Goal: Information Seeking & Learning: Learn about a topic

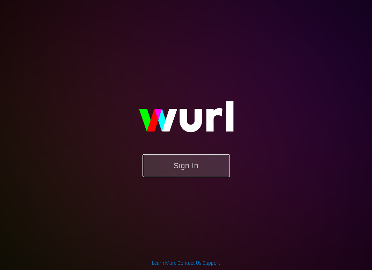
click at [197, 172] on button "Sign In" at bounding box center [186, 165] width 87 height 23
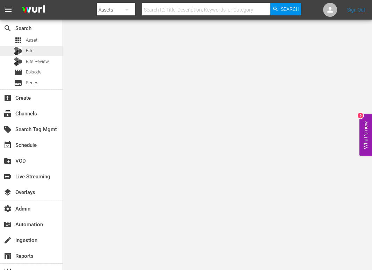
click at [29, 51] on span "Bits" at bounding box center [30, 50] width 8 height 7
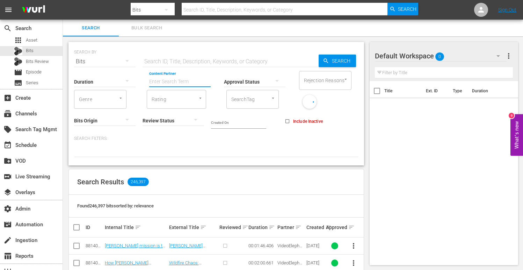
click at [182, 82] on input "Content Partner" at bounding box center [180, 82] width 62 height 25
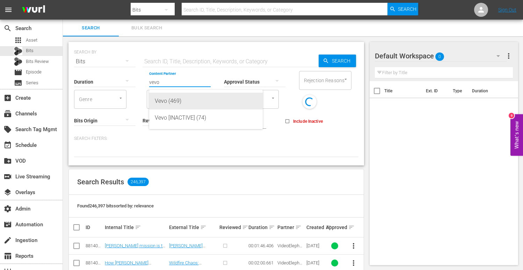
click at [186, 100] on div "Vevo (469)" at bounding box center [206, 101] width 102 height 17
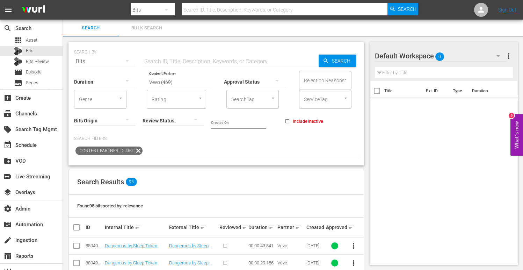
click at [178, 83] on input "Vevo (469)" at bounding box center [180, 82] width 62 height 25
click at [178, 81] on input "Vevo (469)" at bounding box center [180, 82] width 62 height 25
click at [178, 82] on input "Vevo (469)" at bounding box center [180, 82] width 62 height 25
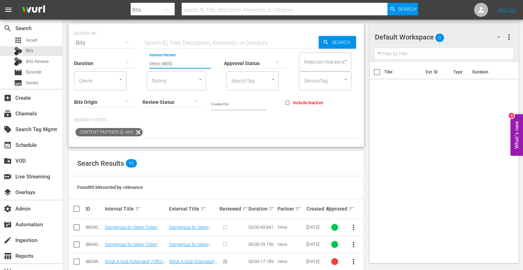
scroll to position [21, 0]
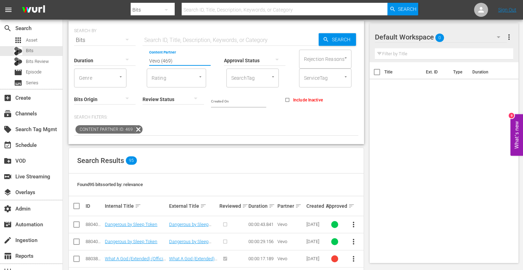
click at [190, 59] on input "Vevo (469)" at bounding box center [180, 60] width 62 height 25
type input "w"
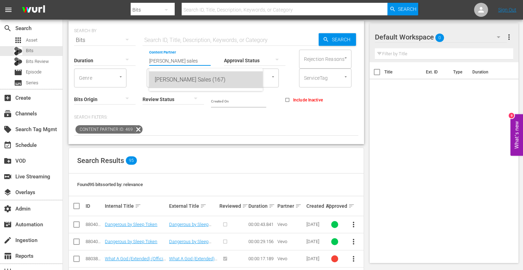
click at [186, 77] on div "[PERSON_NAME] Sales (167)" at bounding box center [206, 79] width 102 height 17
type input "[PERSON_NAME] Sales (167)"
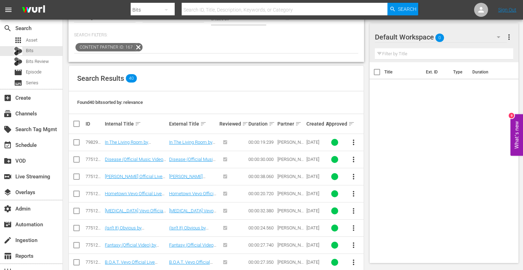
scroll to position [104, 0]
click at [92, 140] on div "79829132" at bounding box center [94, 141] width 17 height 5
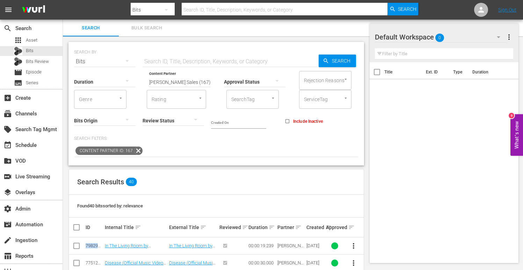
scroll to position [48, 0]
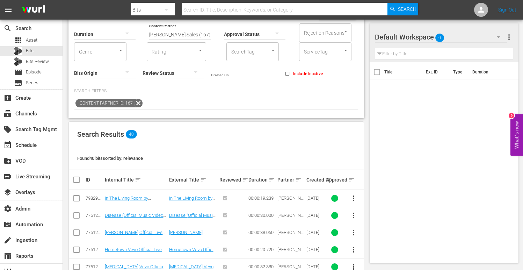
drag, startPoint x: 88, startPoint y: 158, endPoint x: 98, endPoint y: 158, distance: 9.1
click at [95, 158] on span "Found 40 bits sorted by: relevance" at bounding box center [110, 158] width 66 height 5
click at [200, 165] on div "Found 40 bits sorted by: relevance" at bounding box center [216, 158] width 295 height 23
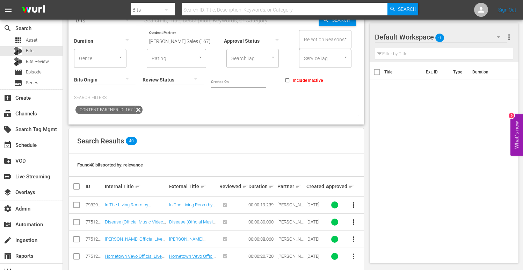
scroll to position [91, 0]
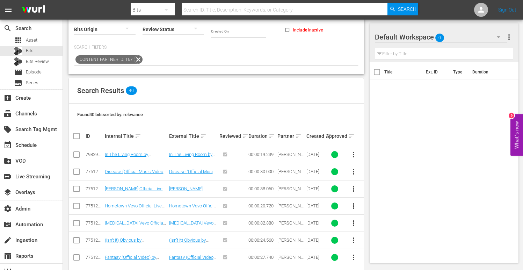
drag, startPoint x: 128, startPoint y: 91, endPoint x: 136, endPoint y: 94, distance: 8.5
click at [134, 91] on span "40" at bounding box center [131, 90] width 11 height 8
click at [220, 93] on div "Search Results 40" at bounding box center [216, 91] width 295 height 26
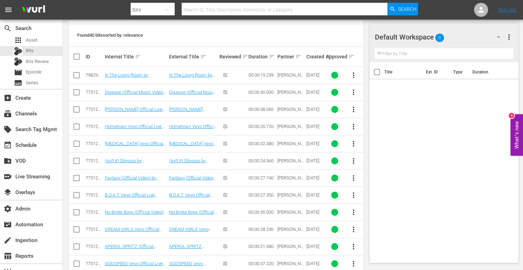
scroll to position [158, 0]
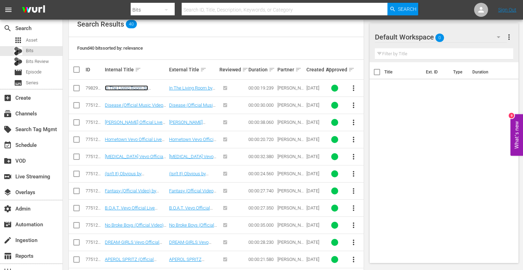
click at [129, 89] on link "In The Living Room by [PERSON_NAME]" at bounding box center [126, 90] width 43 height 10
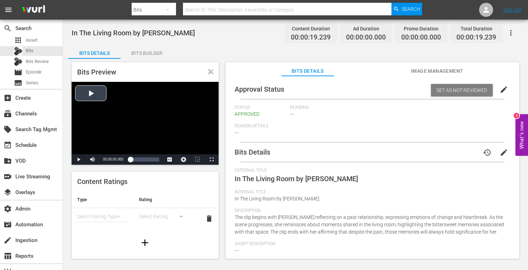
click at [93, 92] on div "Video Player" at bounding box center [145, 118] width 147 height 72
click at [79, 159] on span "Video Player" at bounding box center [79, 159] width 0 height 0
click at [136, 159] on div "Loaded : 100.00% 00:00:03.988 In The Living Room by [PERSON_NAME] (1/1) 00:00:0…" at bounding box center [144, 159] width 29 height 7
click at [79, 159] on span "Video Player" at bounding box center [79, 159] width 0 height 0
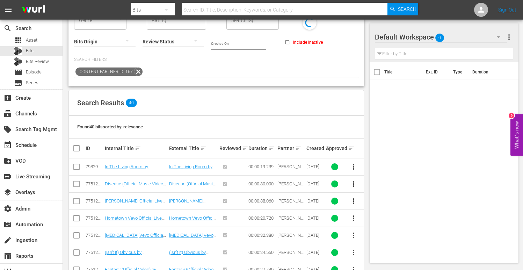
scroll to position [86, 0]
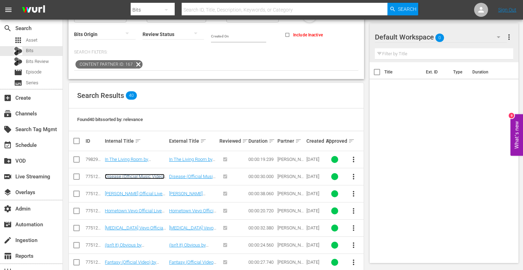
click at [133, 174] on link "Disease (Official Music Video) by [DEMOGRAPHIC_DATA][PERSON_NAME]" at bounding box center [135, 182] width 60 height 16
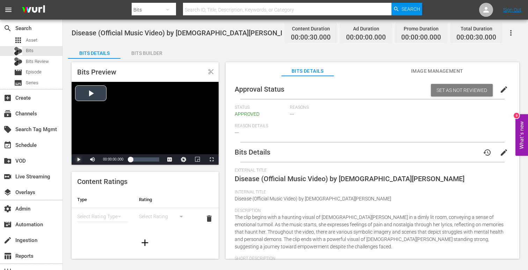
click at [79, 159] on span "Video Player" at bounding box center [79, 159] width 0 height 0
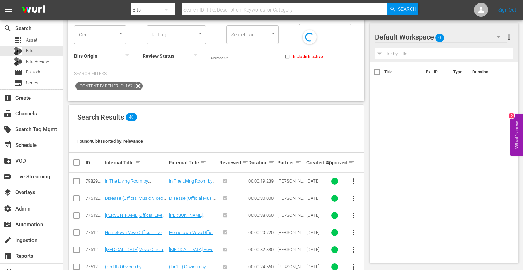
scroll to position [70, 0]
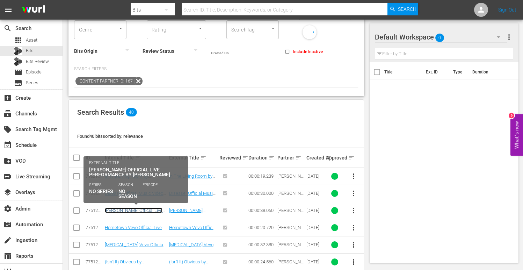
click at [134, 211] on link "[PERSON_NAME] Official Live Performance by [PERSON_NAME]" at bounding box center [134, 216] width 58 height 16
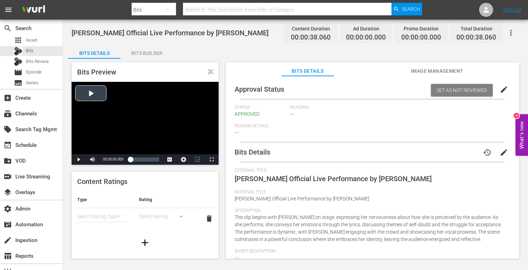
click at [94, 105] on div "Video Player" at bounding box center [145, 118] width 147 height 72
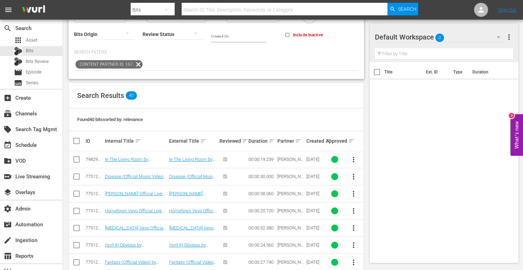
scroll to position [87, 0]
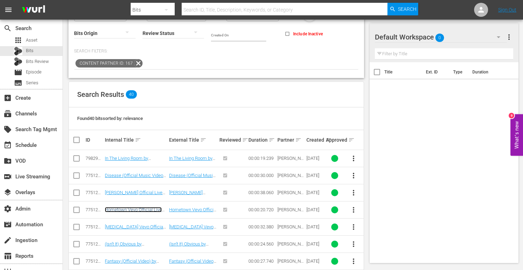
click at [128, 209] on link "Hometown Vevo Official Live Performance by [PERSON_NAME]" at bounding box center [133, 215] width 57 height 16
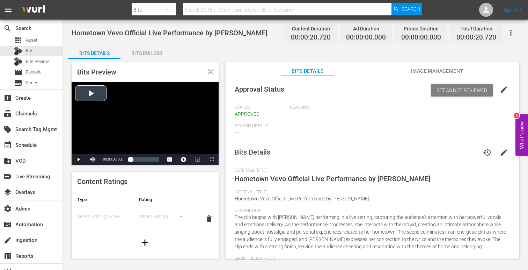
click at [123, 117] on div "Video Player" at bounding box center [145, 118] width 147 height 72
click at [79, 159] on span "Video Player" at bounding box center [79, 159] width 0 height 0
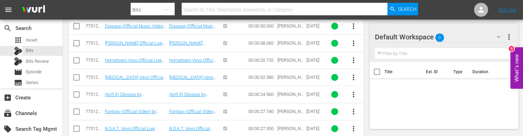
scroll to position [239, 0]
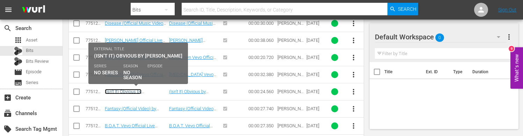
click at [139, 90] on link "(Isn’t It) Obvious by [PERSON_NAME]" at bounding box center [123, 94] width 37 height 10
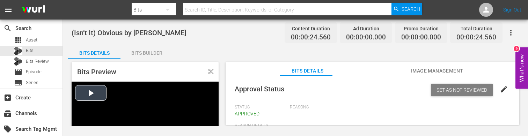
click at [92, 94] on div "Video Player" at bounding box center [145, 118] width 147 height 72
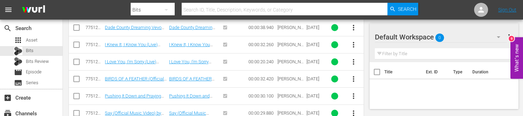
scroll to position [445, 0]
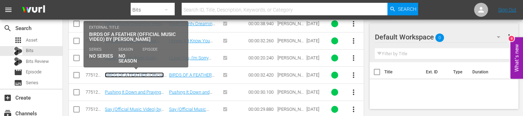
click at [142, 75] on link "BIRDS OF A FEATHER (Official Music Video) by [PERSON_NAME]" at bounding box center [134, 80] width 59 height 16
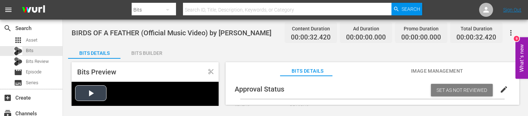
click at [79, 89] on div "Video Player" at bounding box center [145, 118] width 147 height 72
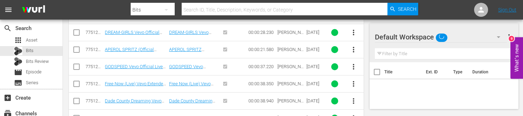
scroll to position [369, 0]
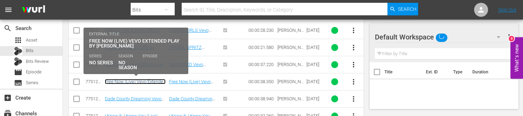
click at [145, 80] on link "Free Now (Live) Vevo Extended Play by [PERSON_NAME]" at bounding box center [135, 84] width 61 height 10
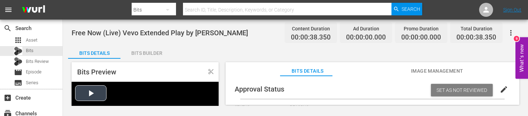
click at [88, 94] on div "Video Player" at bounding box center [145, 118] width 147 height 72
drag, startPoint x: 189, startPoint y: 108, endPoint x: 167, endPoint y: 183, distance: 77.7
click at [167, 116] on html "menu Search By Bits Search ID, Title, Description, Keywords, or Category Search…" at bounding box center [264, 58] width 528 height 116
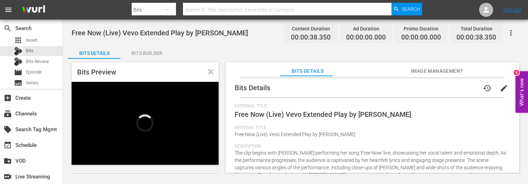
scroll to position [67, 0]
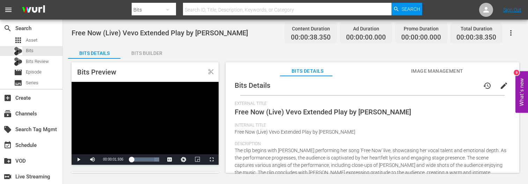
drag, startPoint x: 131, startPoint y: 159, endPoint x: 113, endPoint y: 159, distance: 18.9
click at [113, 159] on div "Play Mute Current Time 00:00:01.936 / Duration 00:00:38.248 Loaded : 100.00% 00…" at bounding box center [145, 159] width 147 height 10
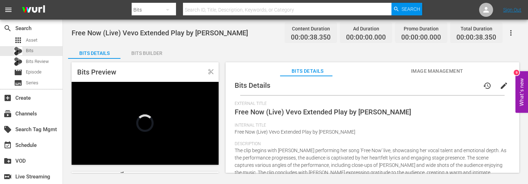
scroll to position [15, 0]
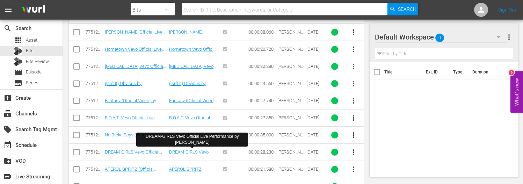
scroll to position [264, 0]
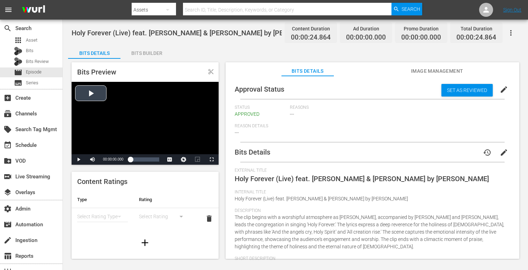
click at [94, 96] on div "Video Player" at bounding box center [145, 118] width 147 height 72
click at [79, 159] on span "Video Player" at bounding box center [79, 159] width 0 height 0
